Goal: Task Accomplishment & Management: Manage account settings

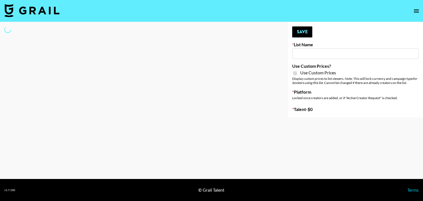
type input "Axis-Y - [DATE]"
checkbox input "true"
select select "Brand"
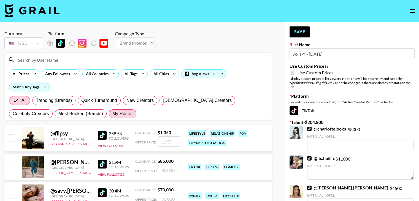
click at [112, 114] on span "My Roster" at bounding box center [122, 113] width 20 height 7
click at [112, 114] on input "My Roster" at bounding box center [112, 114] width 0 height 0
radio input "true"
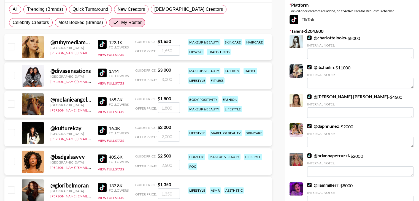
scroll to position [93, 0]
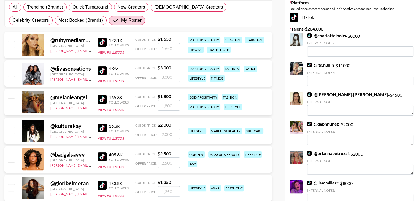
click at [10, 44] on input "checkbox" at bounding box center [11, 44] width 7 height 7
checkbox input "true"
type input "1650"
click at [12, 72] on input "checkbox" at bounding box center [11, 73] width 7 height 7
checkbox input "true"
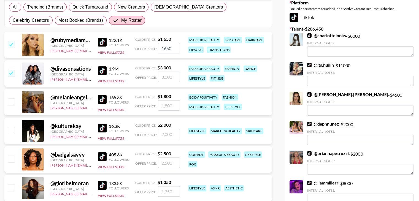
type input "3000"
click at [12, 102] on input "checkbox" at bounding box center [11, 101] width 7 height 7
checkbox input "true"
type input "1800"
click at [11, 130] on input "checkbox" at bounding box center [11, 130] width 7 height 7
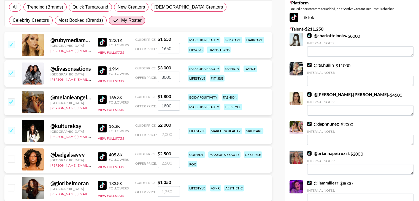
checkbox input "true"
type input "2000"
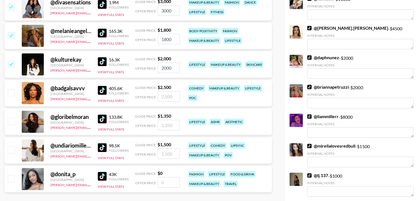
scroll to position [185, 0]
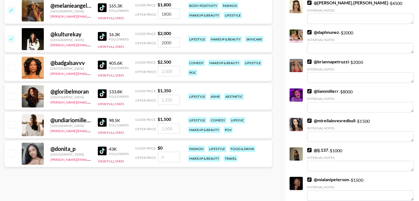
click at [10, 125] on input "checkbox" at bounding box center [11, 124] width 7 height 7
checkbox input "true"
type input "1500"
click at [10, 155] on input "checkbox" at bounding box center [11, 153] width 7 height 7
checkbox input "false"
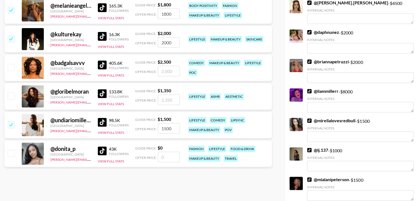
click at [165, 156] on input "number" at bounding box center [169, 157] width 22 height 10
type input "8"
checkbox input "true"
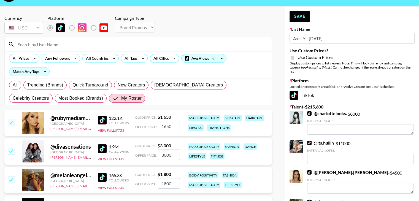
scroll to position [0, 0]
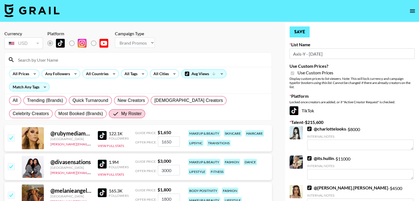
type input "850"
click at [299, 29] on button "Save" at bounding box center [300, 31] width 20 height 11
